Goal: Obtain resource: Obtain resource

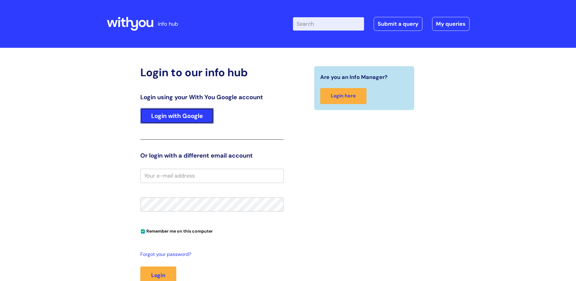
click at [182, 119] on link "Login with Google" at bounding box center [177, 116] width 74 height 16
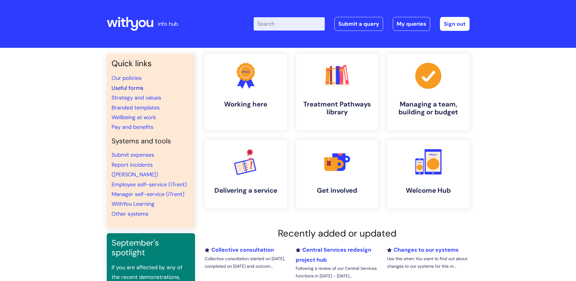
click at [126, 88] on link "Useful forms" at bounding box center [128, 87] width 32 height 7
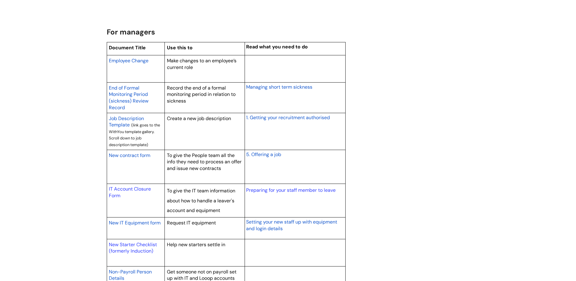
scroll to position [491, 0]
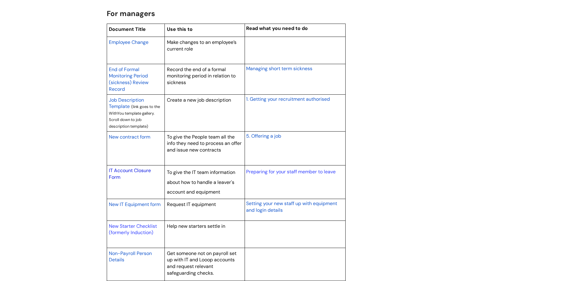
click at [117, 171] on link "IT Account Closure Form" at bounding box center [130, 173] width 42 height 13
